Goal: Task Accomplishment & Management: Manage account settings

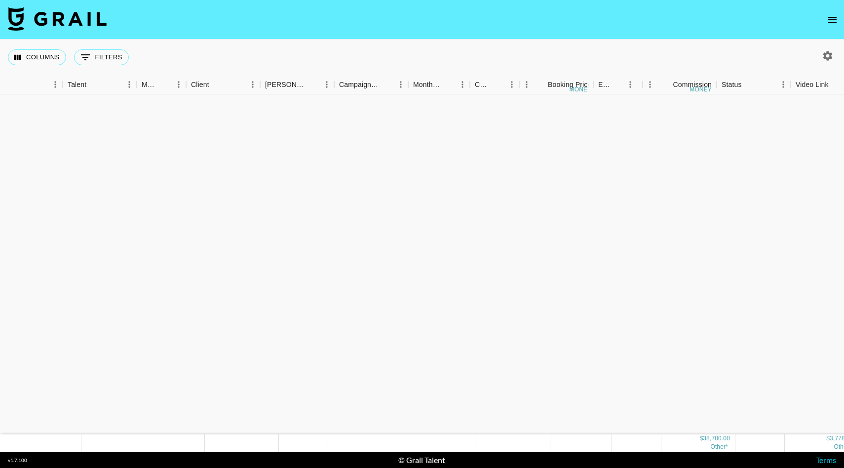
scroll to position [392, 142]
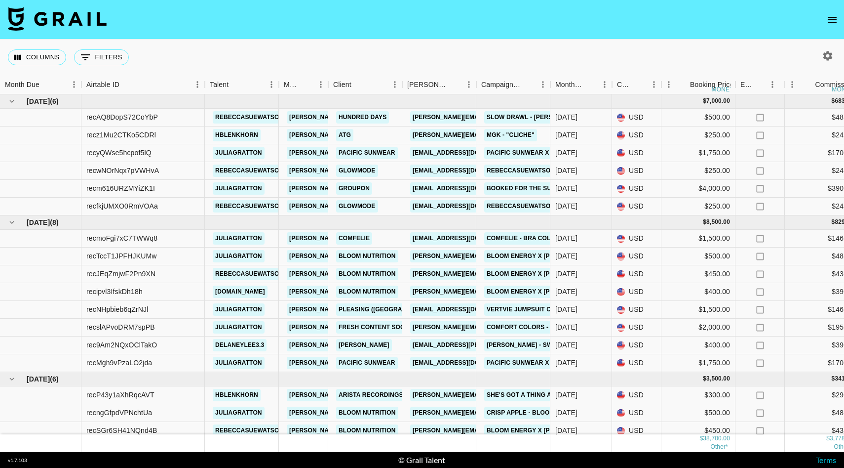
click at [836, 14] on icon "open drawer" at bounding box center [833, 20] width 12 height 12
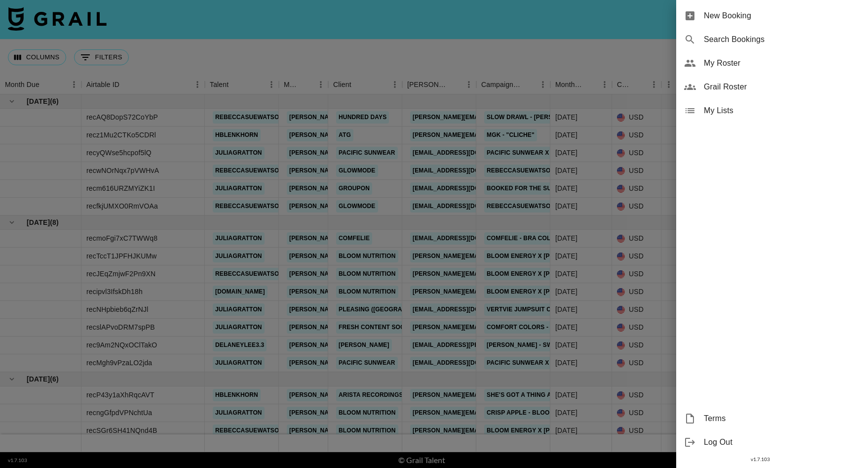
click at [732, 62] on span "My Roster" at bounding box center [770, 63] width 132 height 12
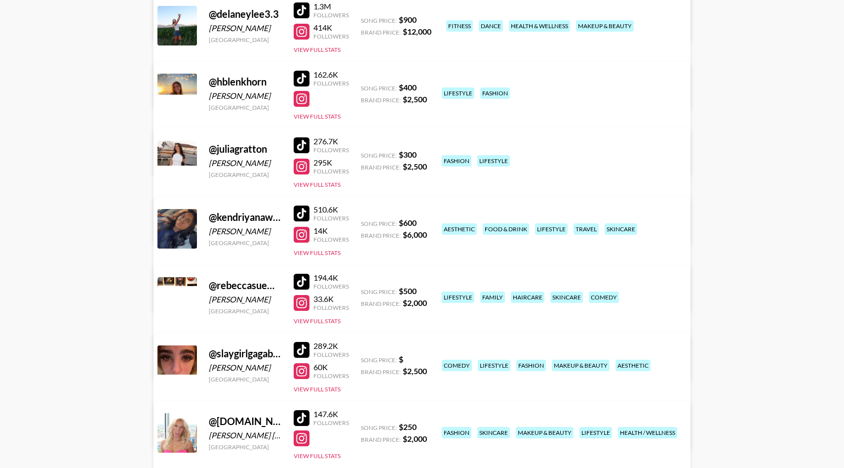
scroll to position [355, 0]
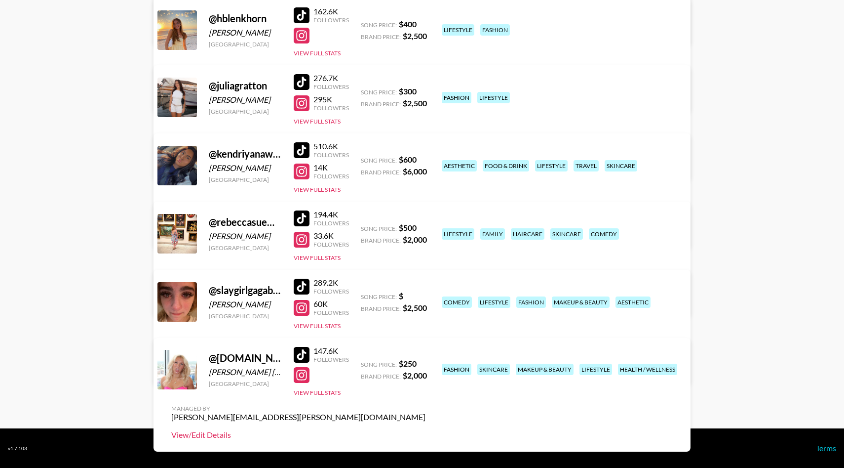
click at [426, 430] on link "View/Edit Details" at bounding box center [298, 435] width 254 height 10
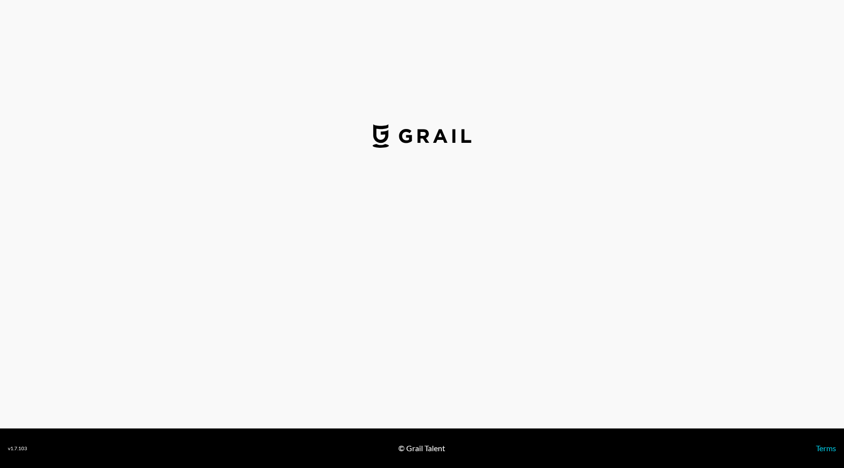
select select "USD"
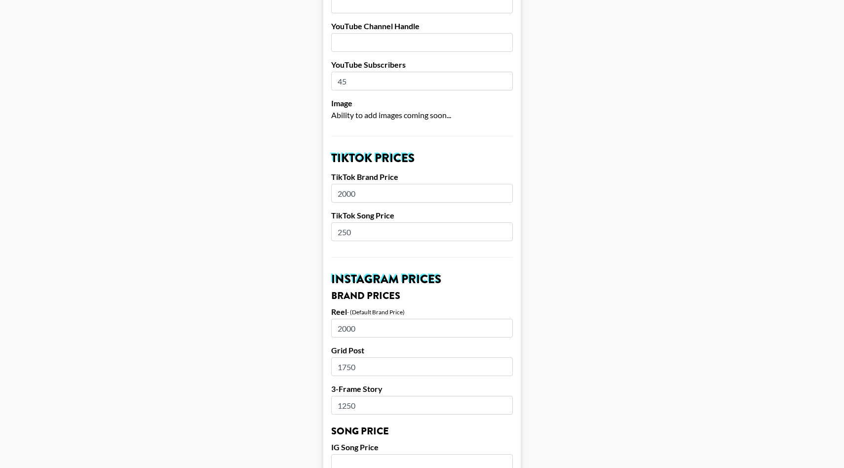
scroll to position [259, 0]
